Goal: Information Seeking & Learning: Learn about a topic

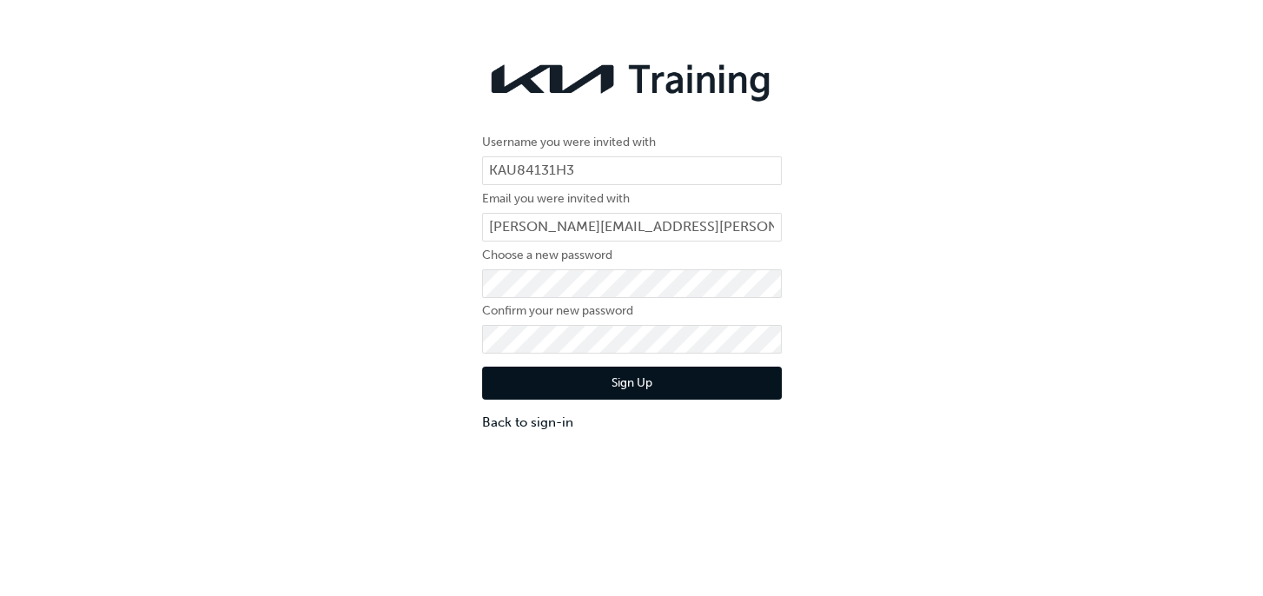
click at [689, 393] on button "Sign Up" at bounding box center [632, 383] width 300 height 33
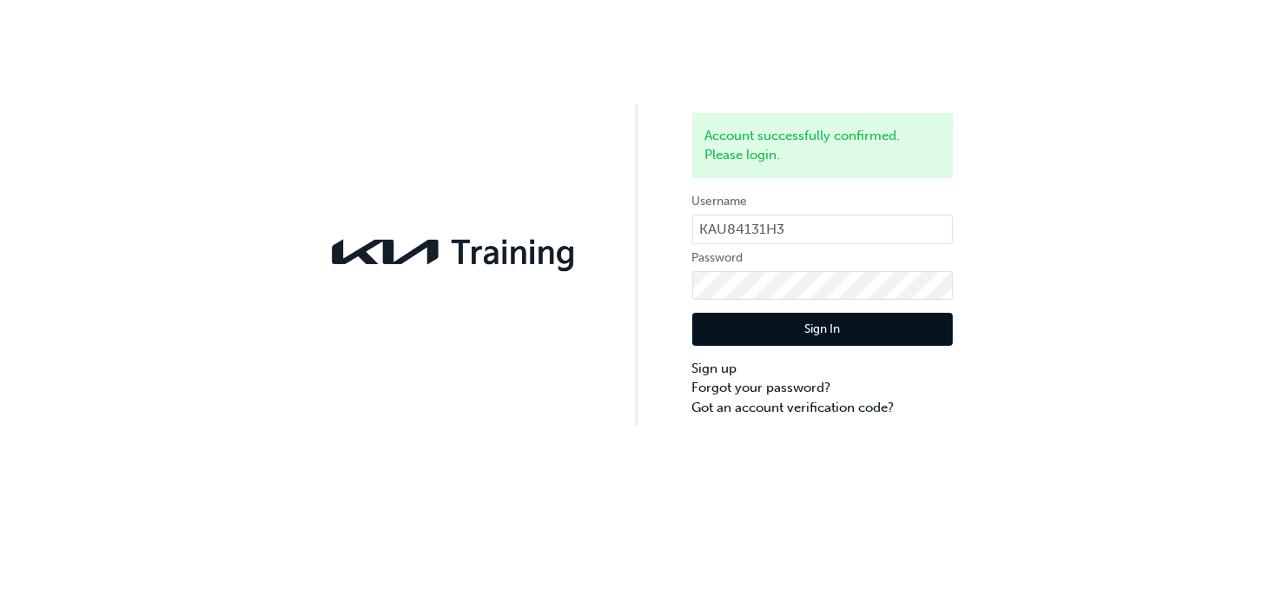
click at [854, 323] on button "Sign In" at bounding box center [822, 329] width 261 height 33
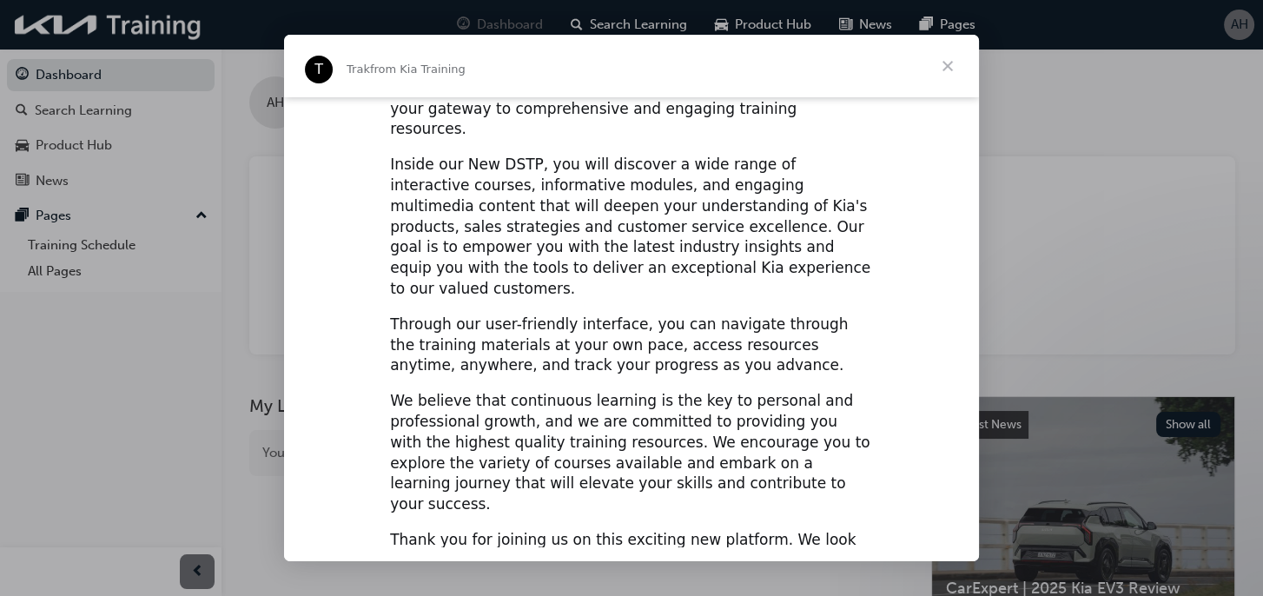
scroll to position [220, 0]
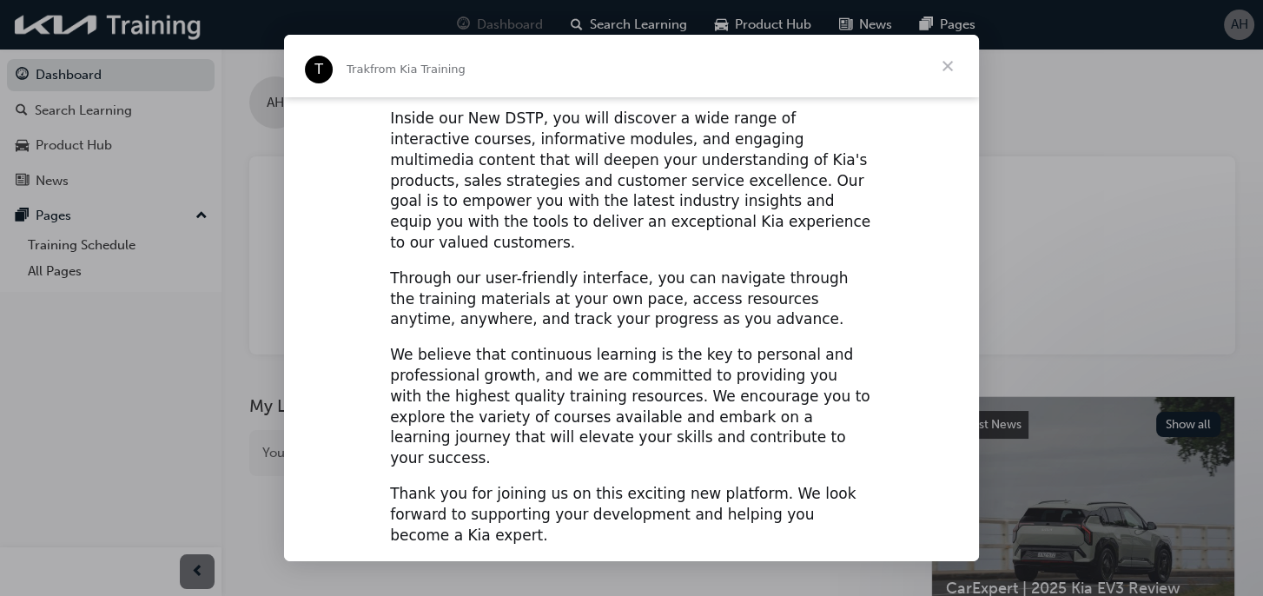
click at [953, 70] on span "Close" at bounding box center [947, 66] width 63 height 63
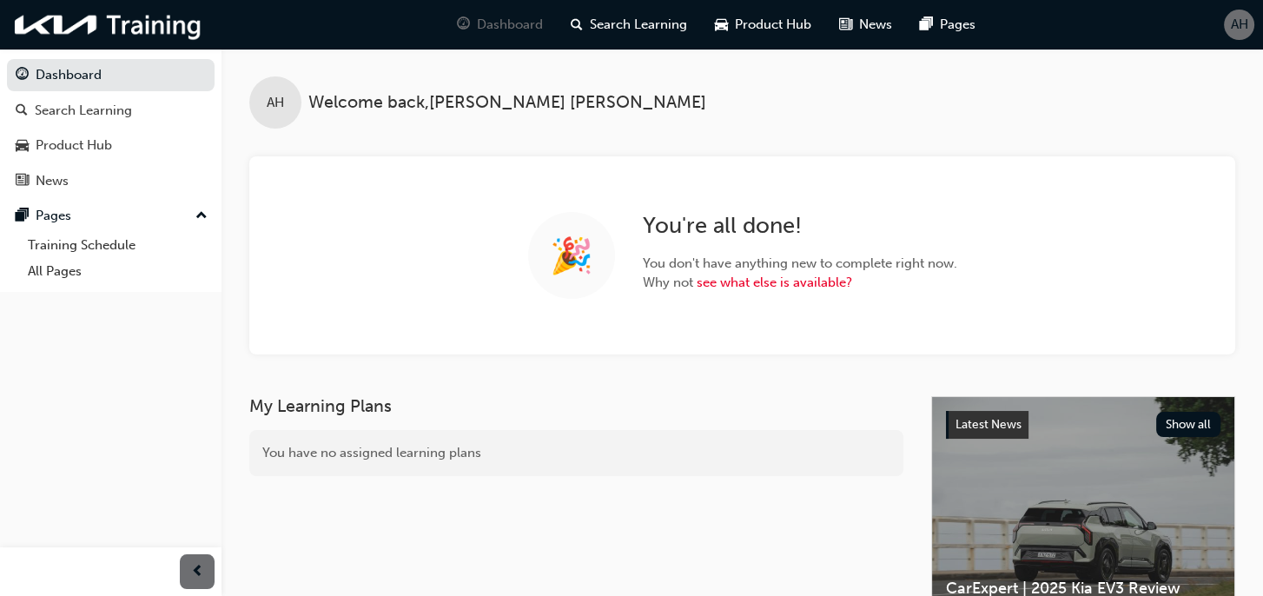
click at [678, 411] on h3 "My Learning Plans" at bounding box center [576, 406] width 654 height 20
click at [735, 288] on link "see what else is available?" at bounding box center [775, 283] width 156 height 16
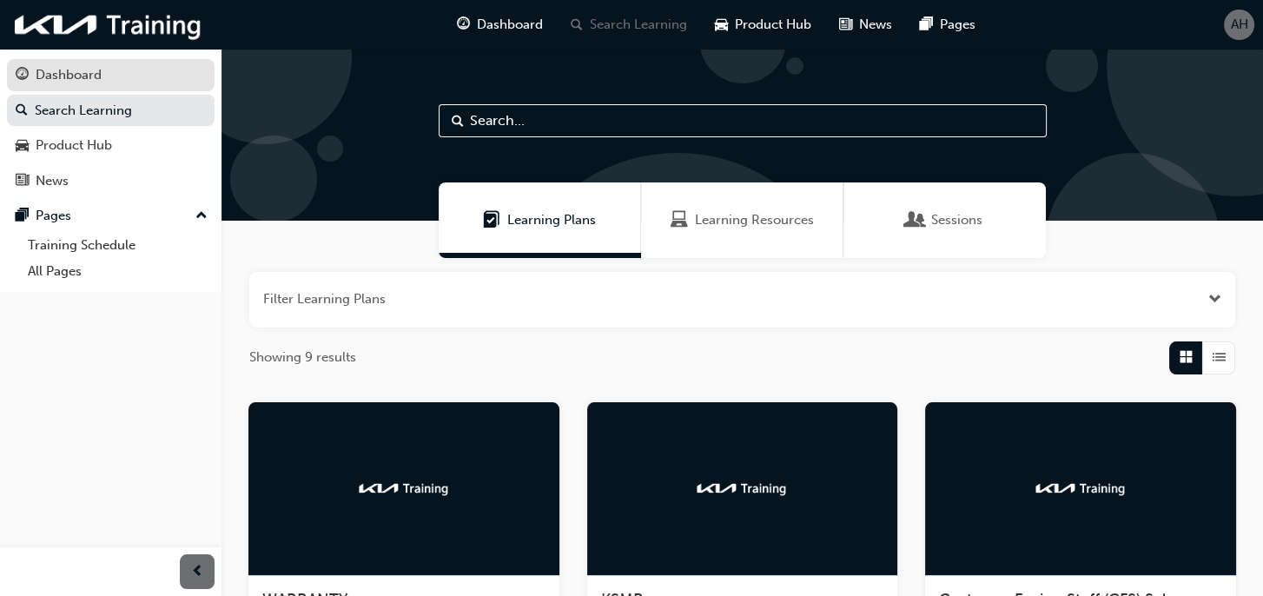
click at [71, 81] on div "Dashboard" at bounding box center [69, 75] width 66 height 20
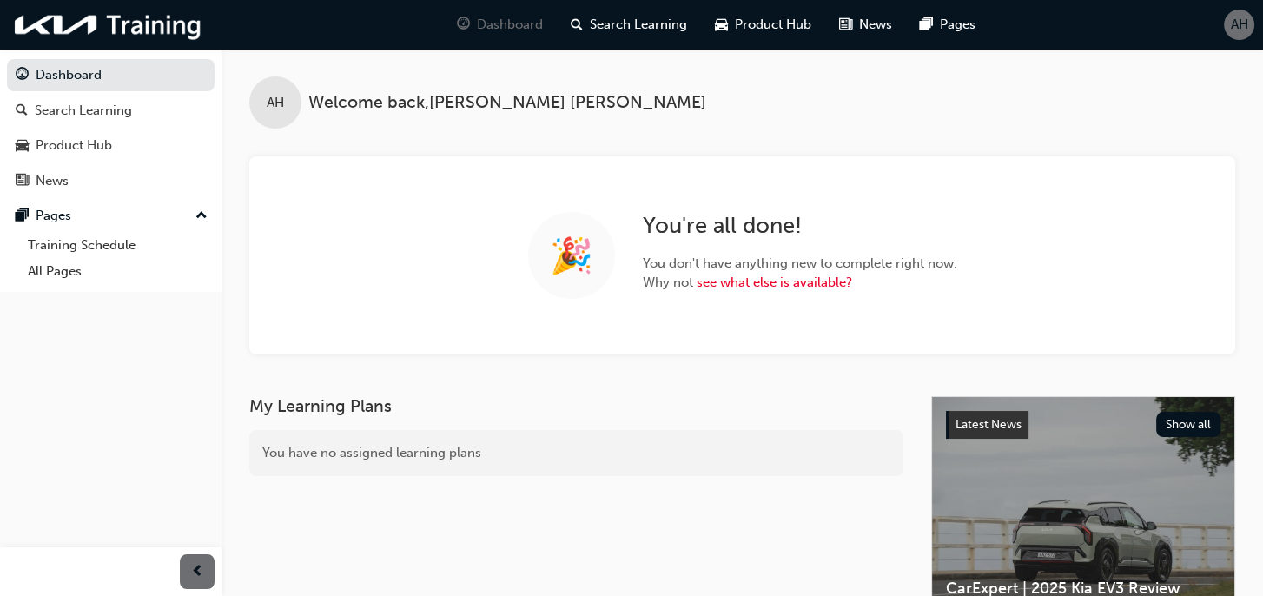
click at [1243, 26] on span "AH" at bounding box center [1239, 25] width 17 height 20
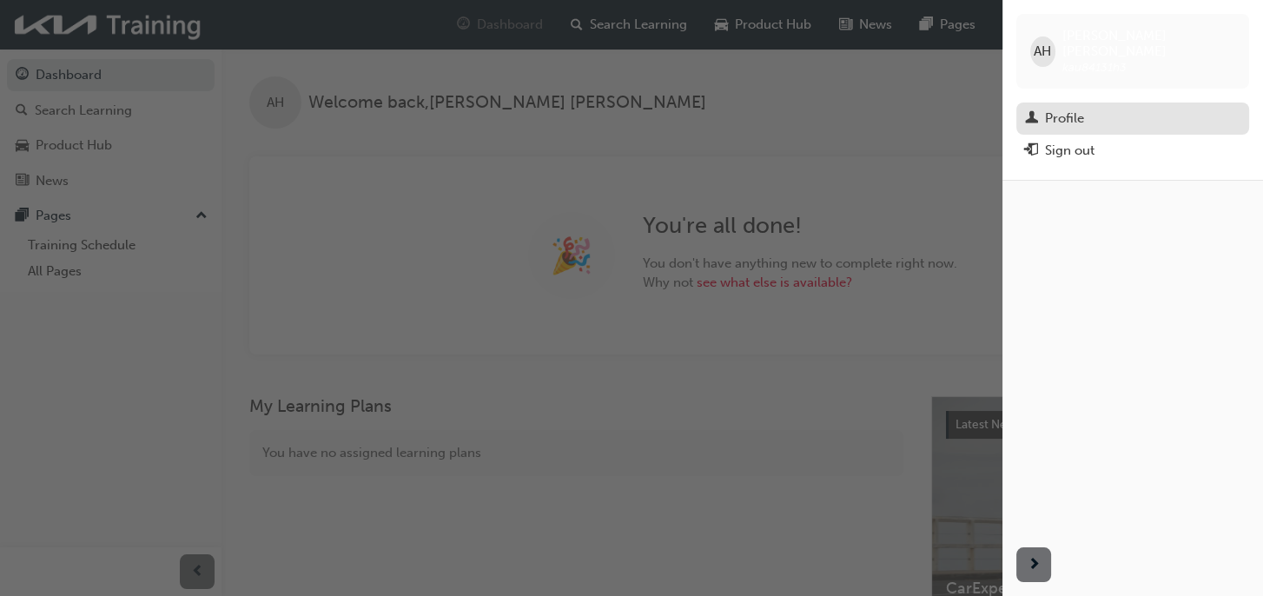
click at [1065, 109] on div "Profile" at bounding box center [1064, 119] width 39 height 20
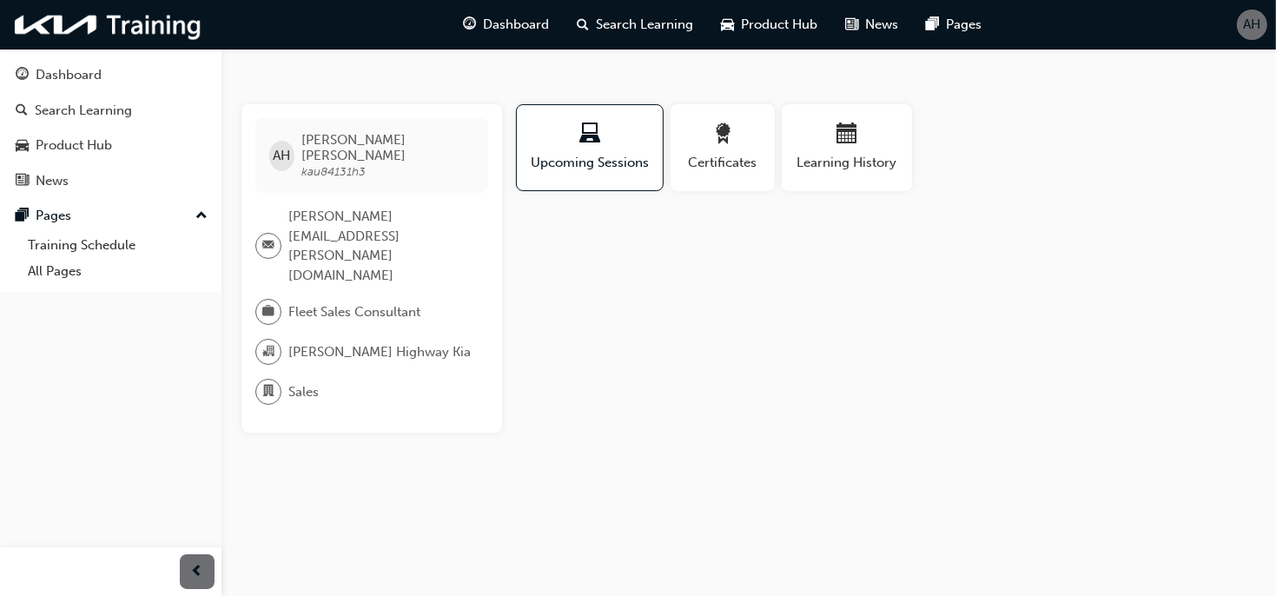
drag, startPoint x: 705, startPoint y: 248, endPoint x: 684, endPoint y: 288, distance: 45.1
click at [704, 259] on div "Profile Upcoming Sessions Certificates Learning History AH [PERSON_NAME] kau841…" at bounding box center [886, 268] width 740 height 328
click at [322, 342] on span "[PERSON_NAME] Highway Kia" at bounding box center [379, 352] width 182 height 20
click at [625, 408] on div "AH [PERSON_NAME] kau84131h3 [PERSON_NAME][EMAIL_ADDRESS][PERSON_NAME][DOMAIN_NA…" at bounding box center [638, 298] width 1276 height 596
click at [409, 302] on span "Fleet Sales Consultant" at bounding box center [354, 312] width 132 height 20
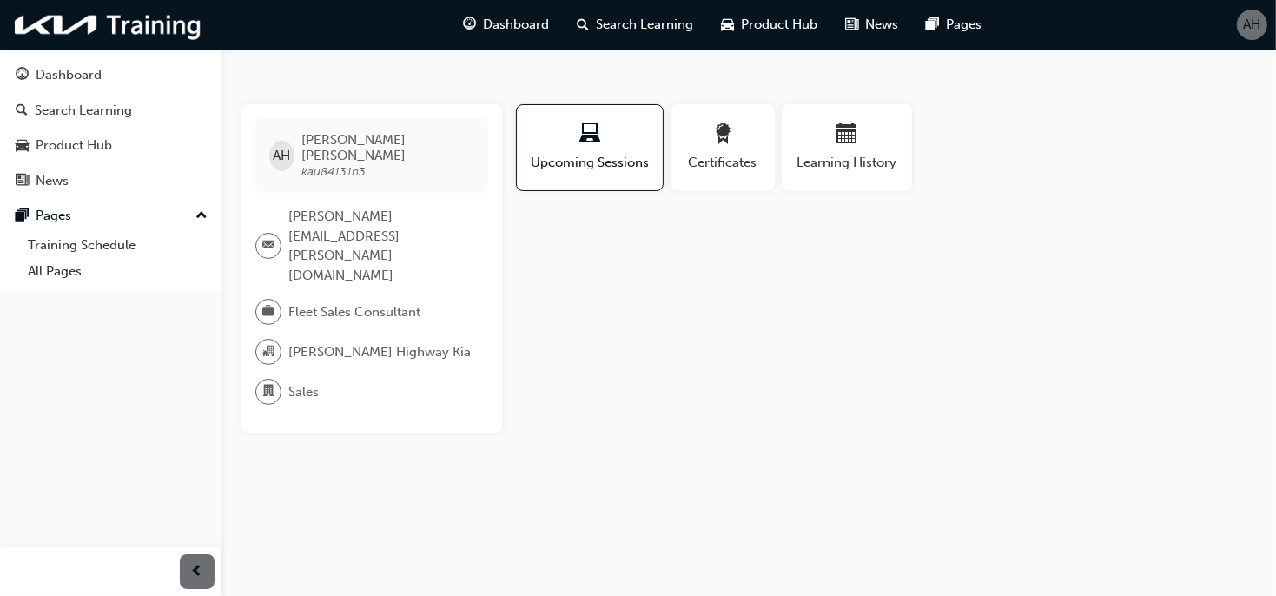
click at [441, 299] on div "Fleet Sales Consultant" at bounding box center [364, 312] width 219 height 26
click at [44, 78] on div "Dashboard" at bounding box center [69, 75] width 66 height 20
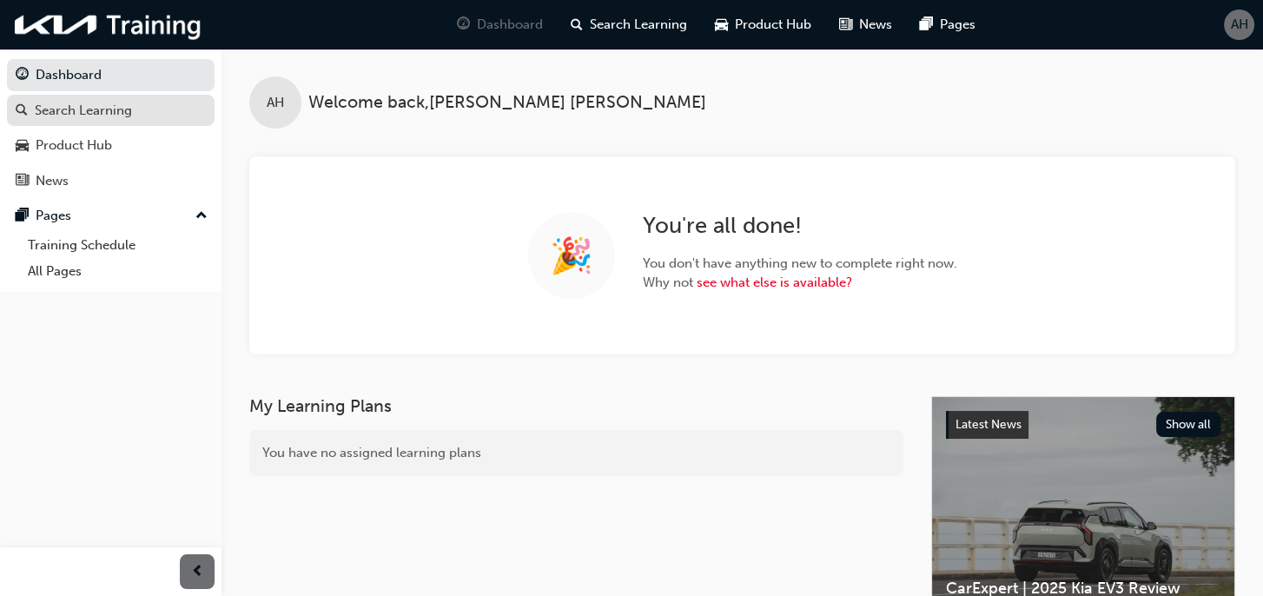
click at [77, 112] on div "Search Learning" at bounding box center [83, 111] width 97 height 20
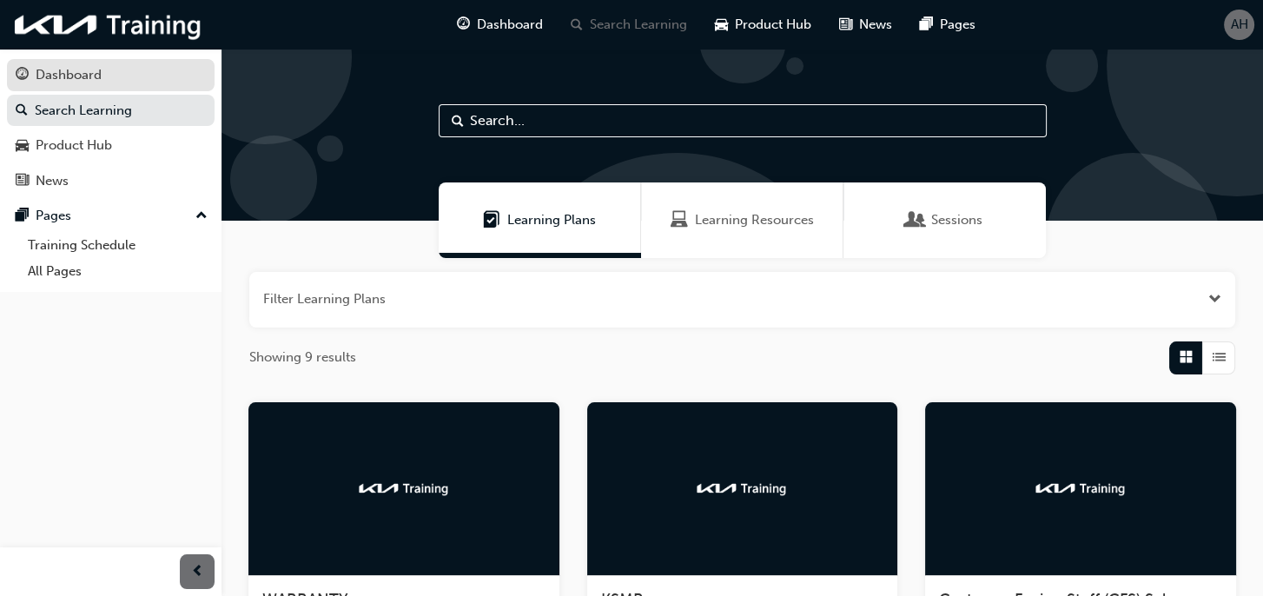
click at [101, 67] on div "Dashboard" at bounding box center [111, 75] width 190 height 22
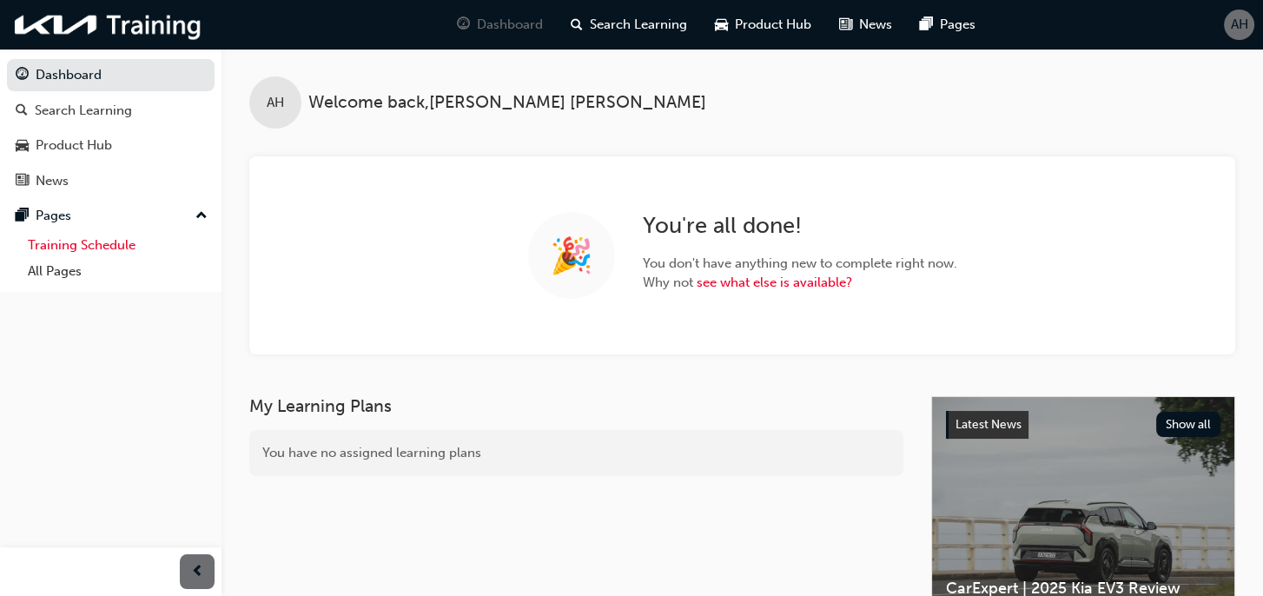
click at [56, 246] on link "Training Schedule" at bounding box center [118, 245] width 194 height 27
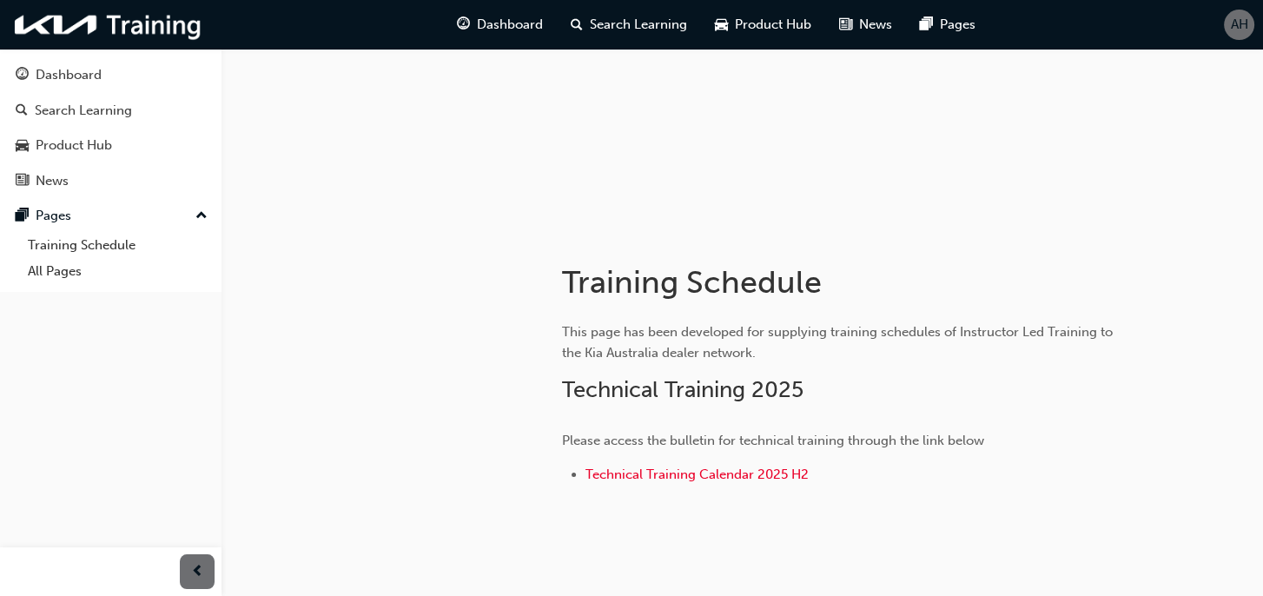
scroll to position [228, 0]
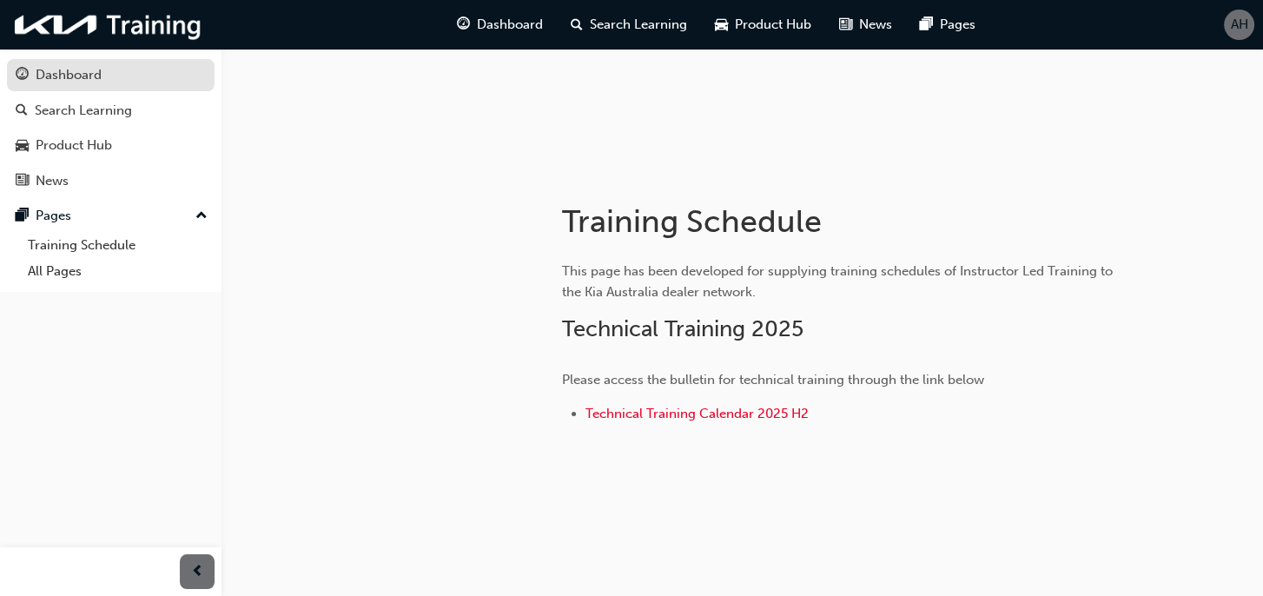
click at [36, 78] on div "Dashboard" at bounding box center [69, 75] width 66 height 20
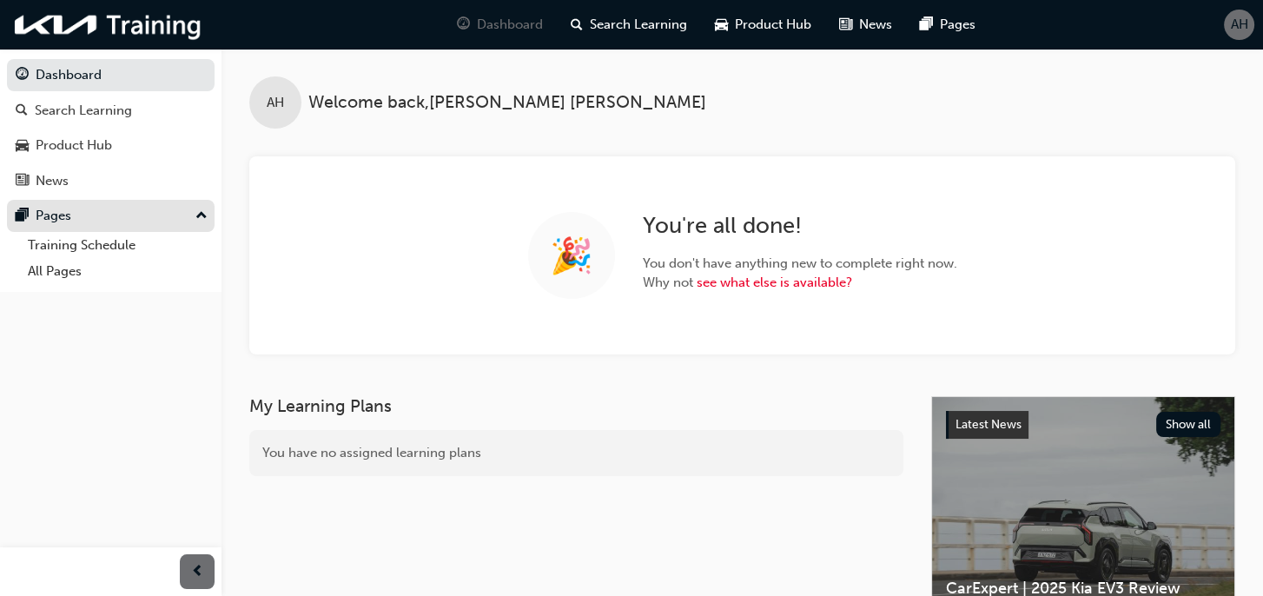
click at [173, 215] on div "Pages" at bounding box center [111, 216] width 190 height 22
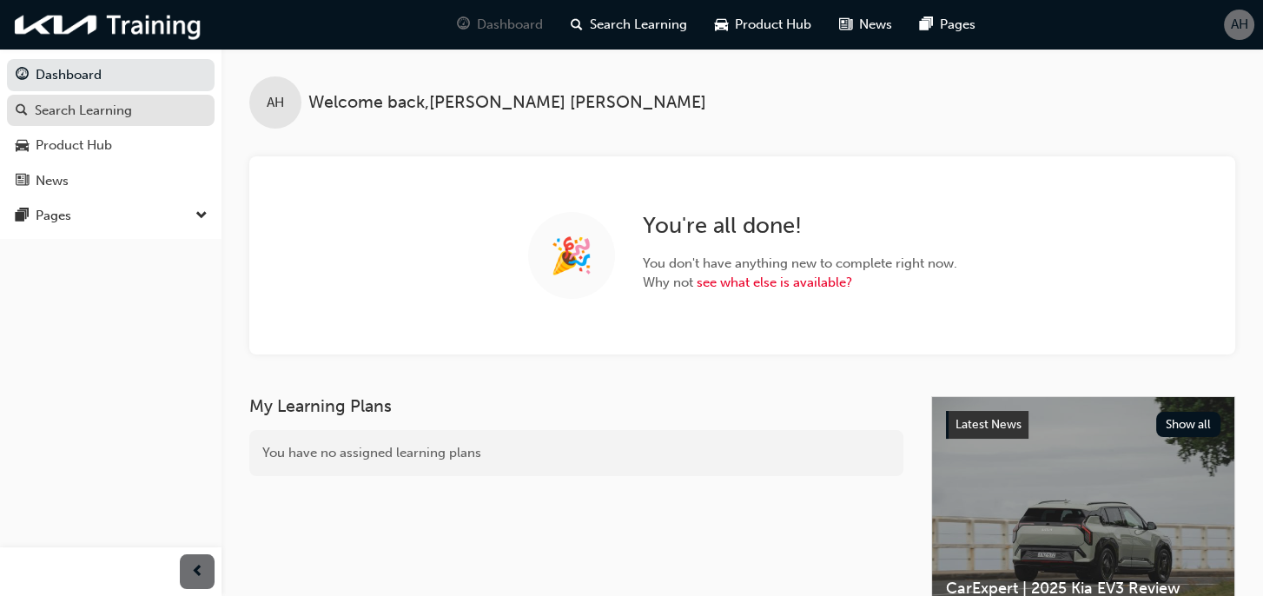
click at [86, 112] on div "Search Learning" at bounding box center [83, 111] width 97 height 20
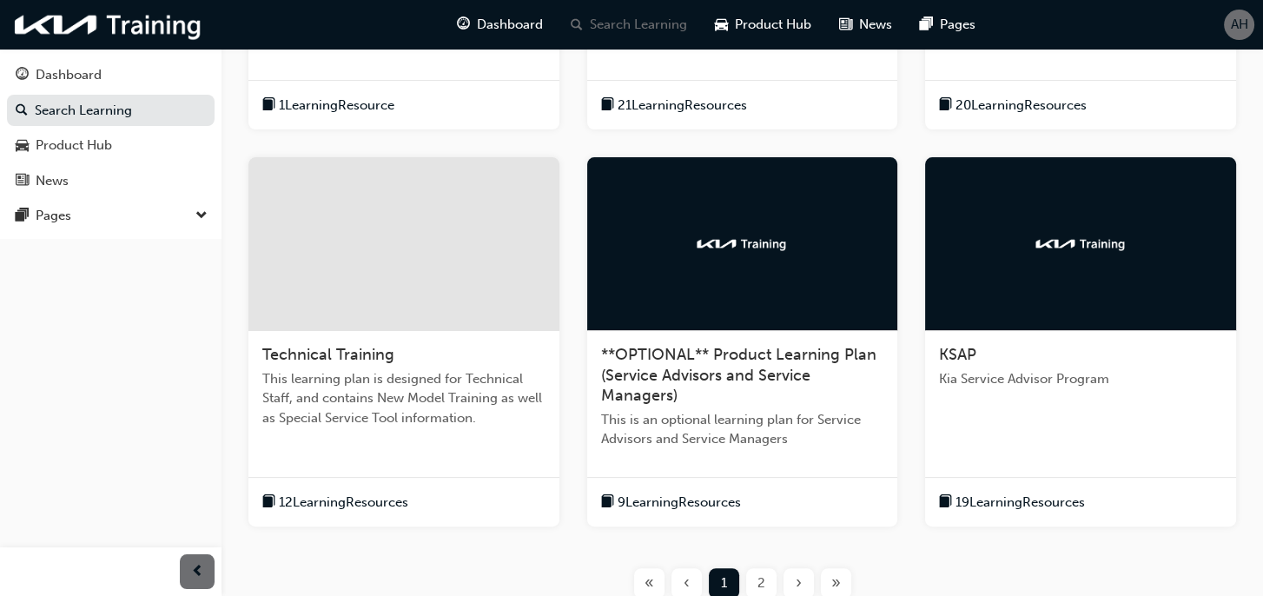
scroll to position [608, 0]
